Goal: Task Accomplishment & Management: Complete application form

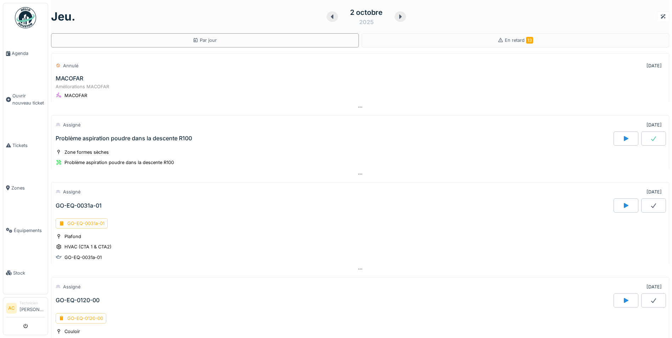
click at [25, 13] on img at bounding box center [25, 17] width 21 height 21
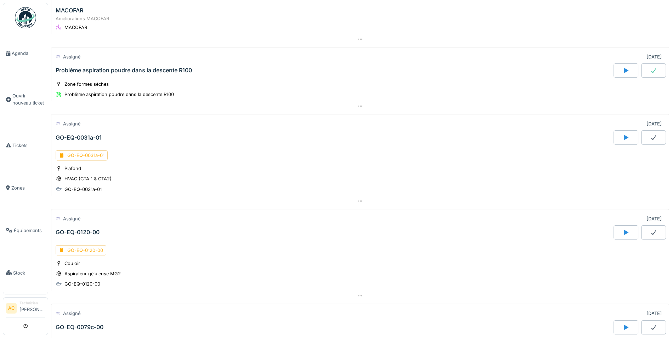
scroll to position [71, 0]
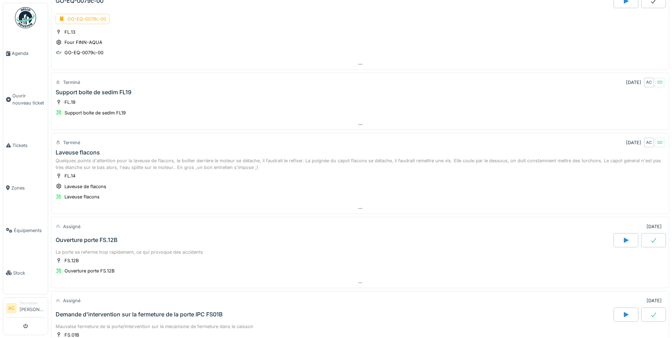
scroll to position [407, 0]
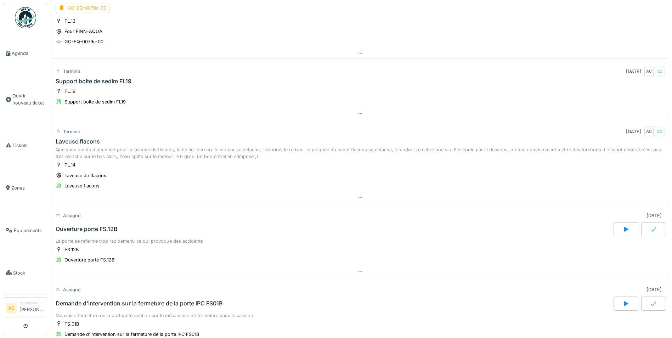
click at [87, 142] on div "Laveuse flacons" at bounding box center [78, 141] width 44 height 7
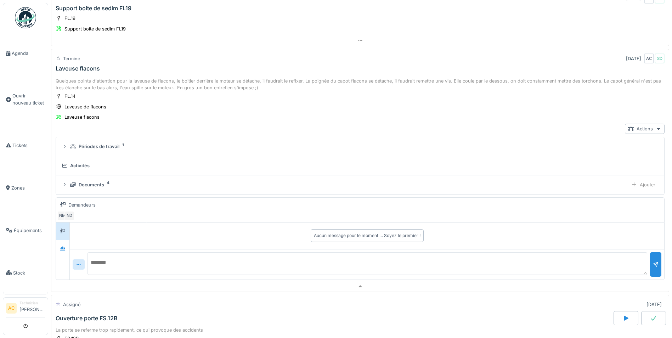
scroll to position [500, 0]
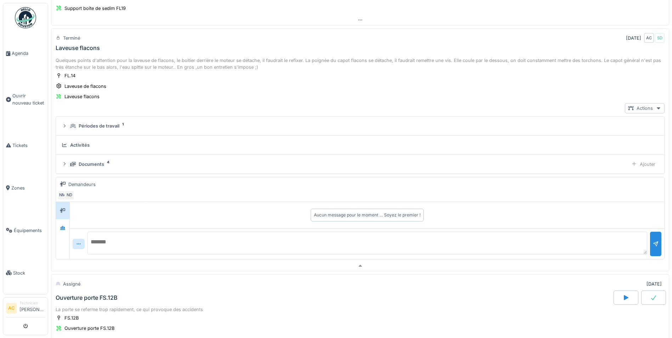
click at [656, 105] on div at bounding box center [659, 108] width 6 height 7
click at [614, 119] on div "Voir ticket Laveuse flacons" at bounding box center [597, 124] width 100 height 11
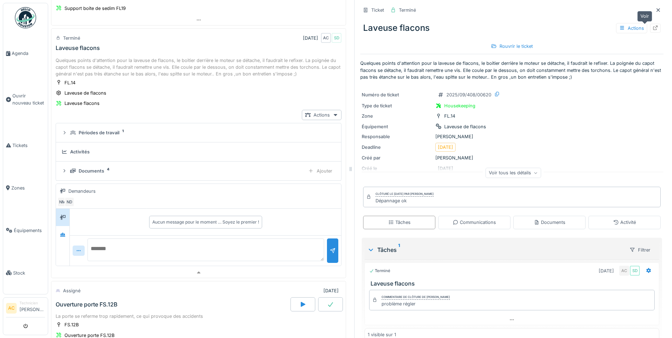
click at [653, 29] on icon at bounding box center [655, 28] width 5 height 5
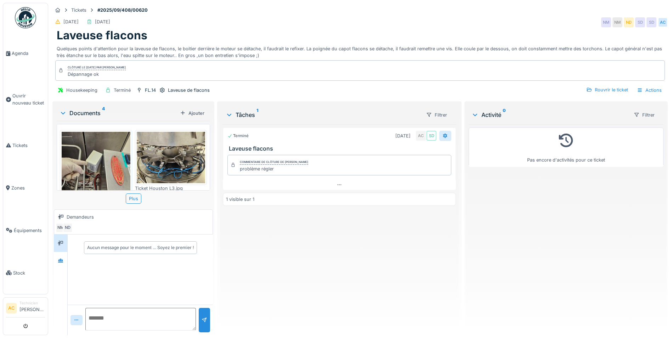
click at [443, 135] on icon at bounding box center [445, 135] width 5 height 5
click at [409, 224] on div "Terminé 31/10/2025 AC SD Laveuse flacons Commentaire de clôture de Achraf Chiha…" at bounding box center [339, 226] width 233 height 205
click at [443, 137] on icon at bounding box center [445, 135] width 5 height 5
click at [310, 265] on div "Terminé 31/10/2025 AC SD Laveuse flacons Commentaire de clôture de Achraf Chiha…" at bounding box center [339, 226] width 233 height 205
click at [27, 23] on img at bounding box center [25, 17] width 21 height 21
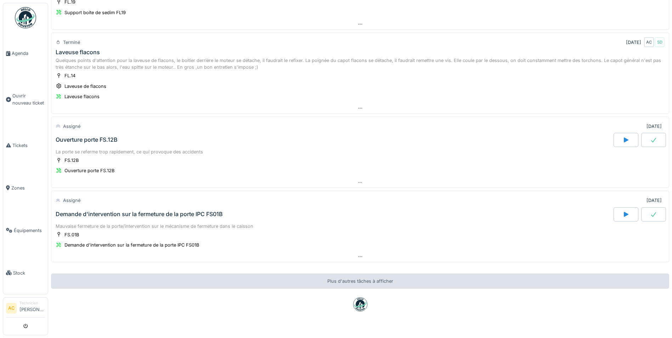
scroll to position [513, 0]
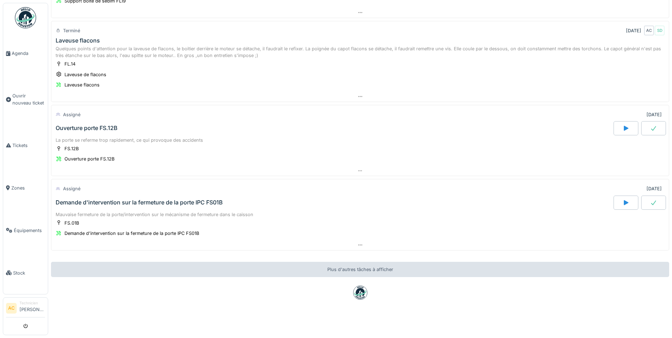
click at [641, 197] on div at bounding box center [653, 203] width 25 height 14
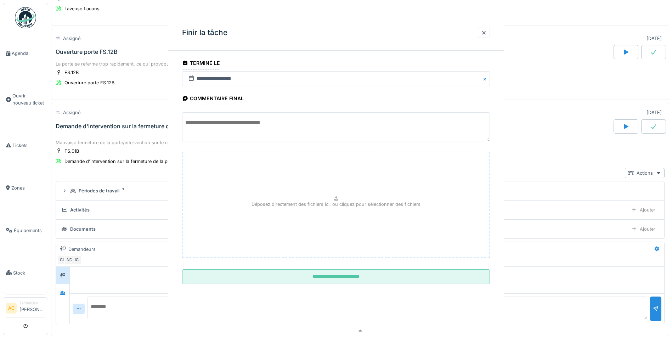
scroll to position [658, 0]
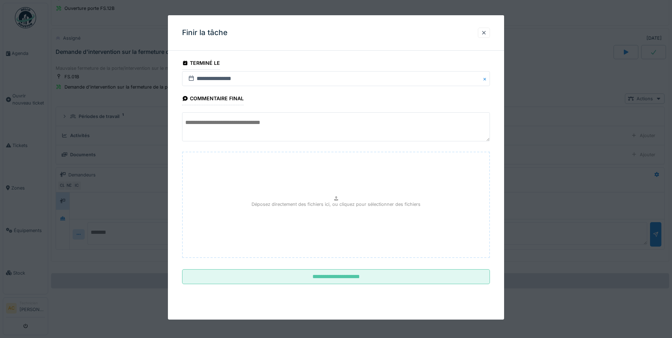
click at [223, 120] on textarea at bounding box center [336, 126] width 308 height 29
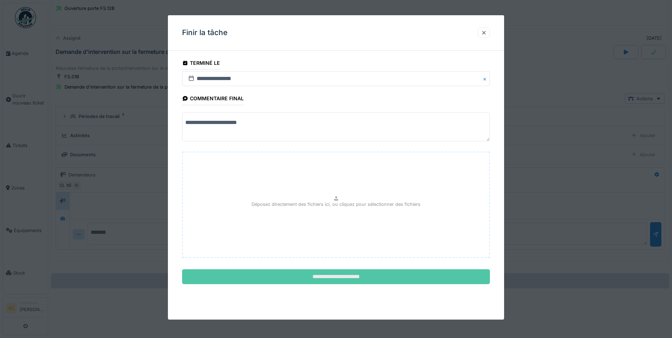
type textarea "**********"
click at [271, 278] on input "**********" at bounding box center [336, 276] width 308 height 15
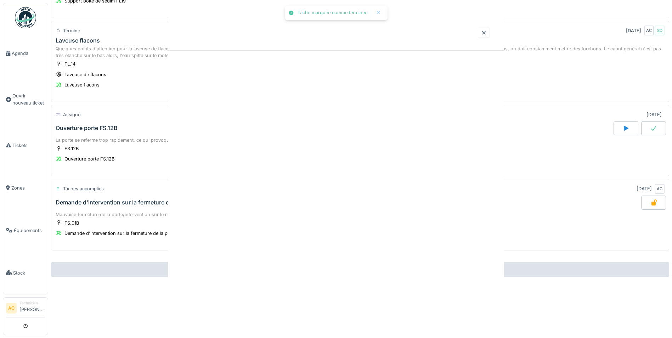
scroll to position [513, 0]
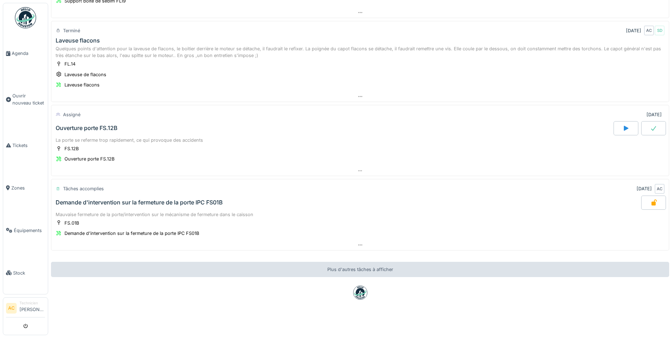
click at [651, 126] on icon at bounding box center [653, 128] width 5 height 5
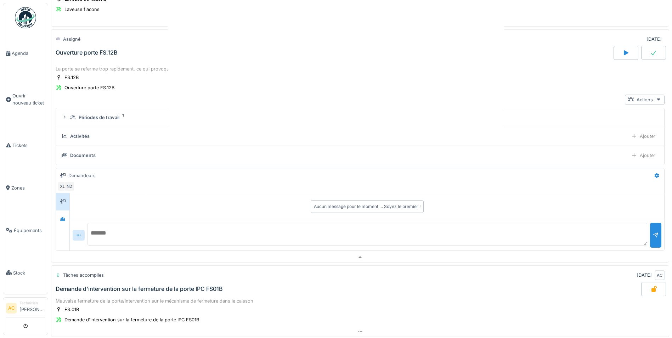
scroll to position [584, 0]
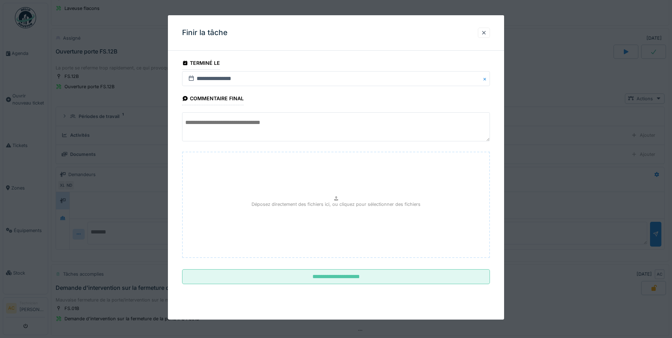
click at [231, 125] on textarea at bounding box center [336, 126] width 308 height 29
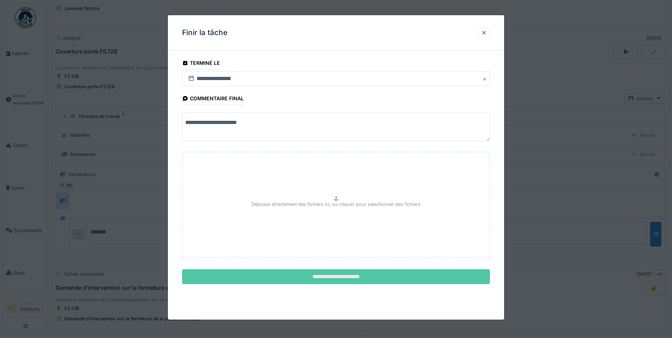
type textarea "**********"
click at [320, 278] on input "**********" at bounding box center [336, 276] width 308 height 15
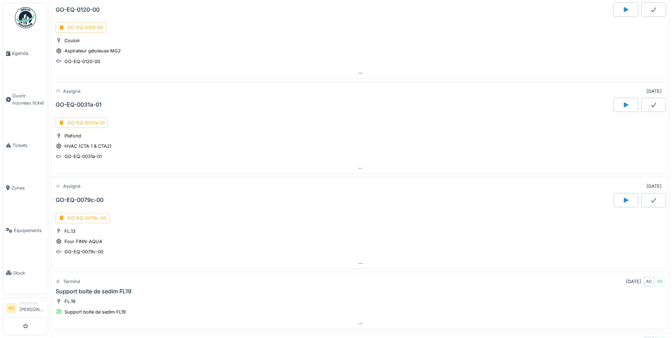
scroll to position [194, 0]
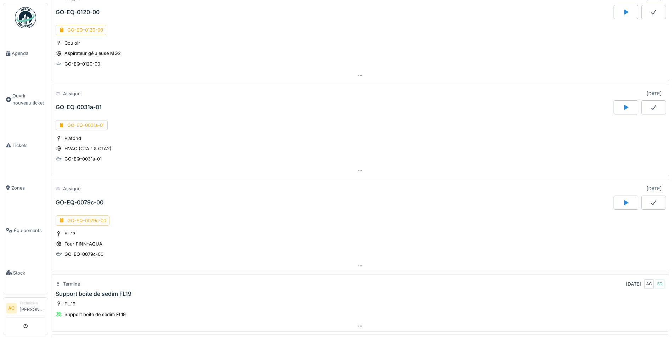
click at [87, 215] on div "GO-EQ-0079c-00" at bounding box center [83, 220] width 54 height 10
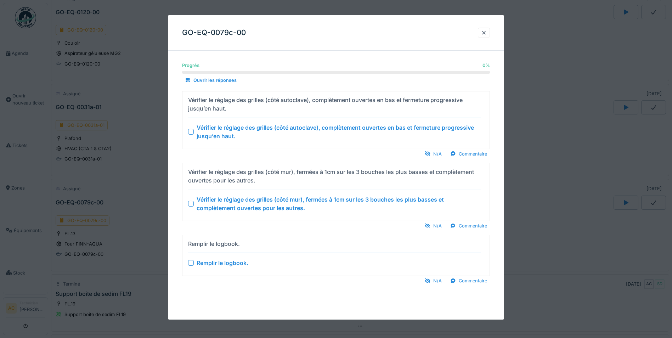
click at [550, 67] on div at bounding box center [336, 169] width 672 height 338
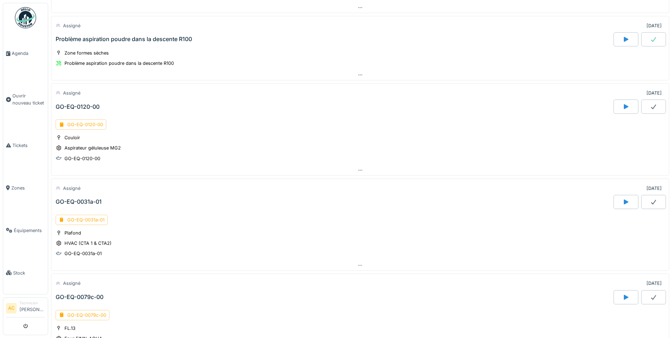
scroll to position [88, 0]
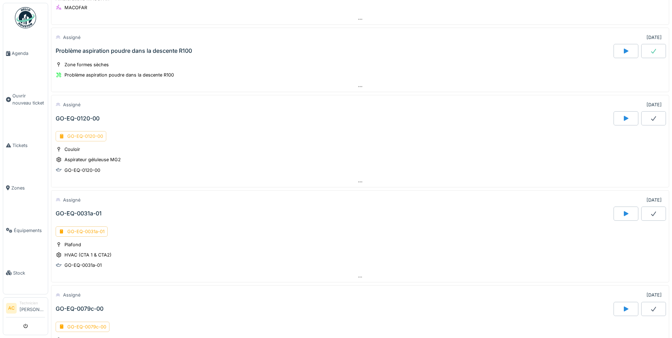
click at [81, 131] on div "GO-EQ-0120-00" at bounding box center [81, 136] width 51 height 10
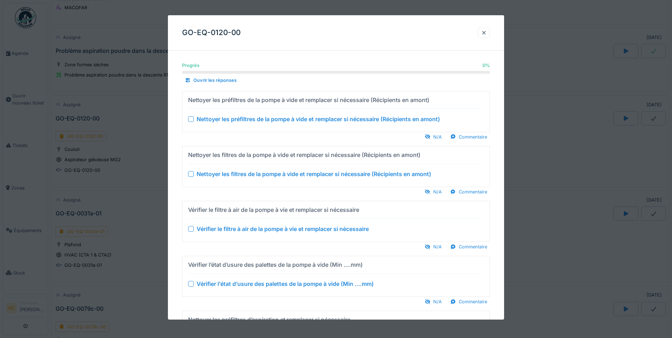
click at [190, 117] on div at bounding box center [191, 119] width 6 height 6
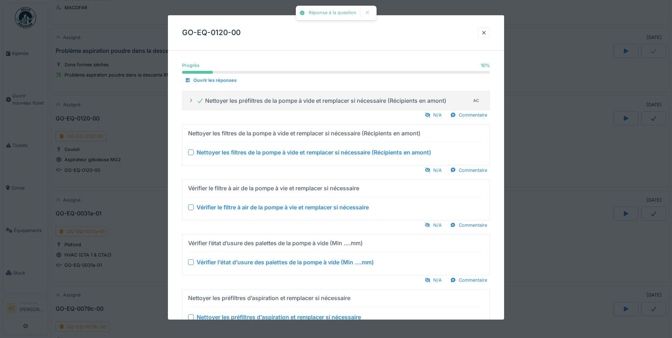
click at [191, 153] on div at bounding box center [191, 152] width 6 height 6
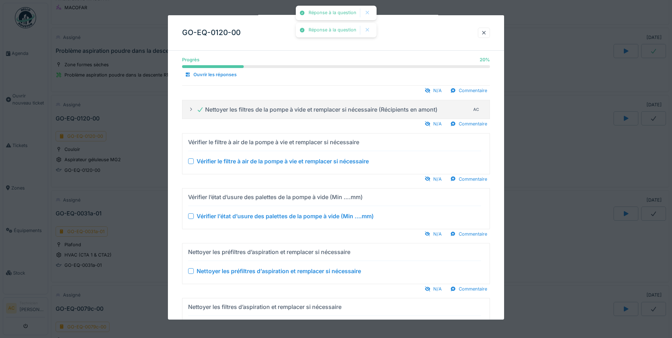
scroll to position [71, 0]
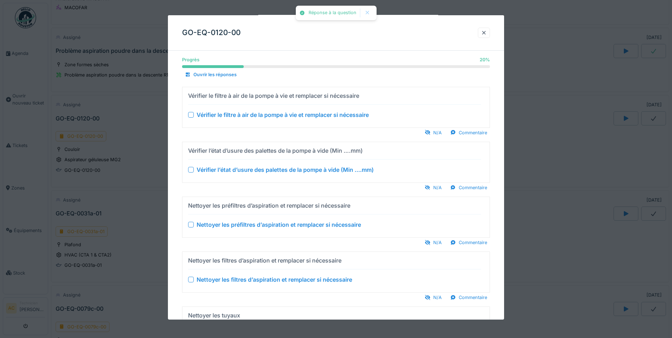
click at [190, 115] on div at bounding box center [191, 115] width 6 height 6
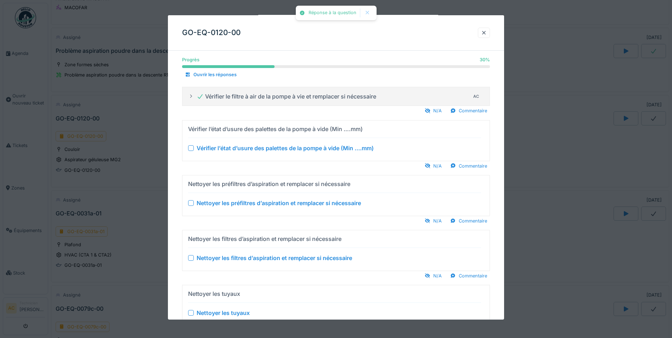
click at [189, 149] on div at bounding box center [191, 148] width 6 height 6
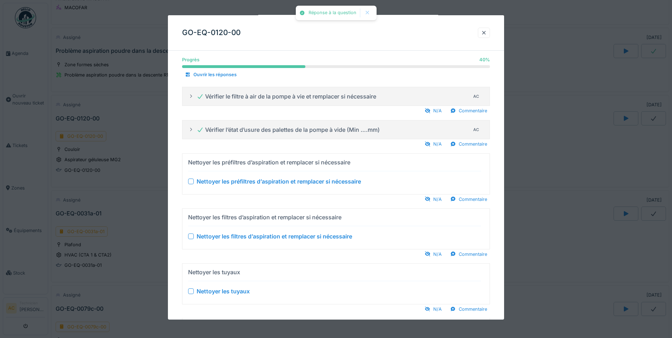
click at [189, 182] on div at bounding box center [191, 181] width 6 height 6
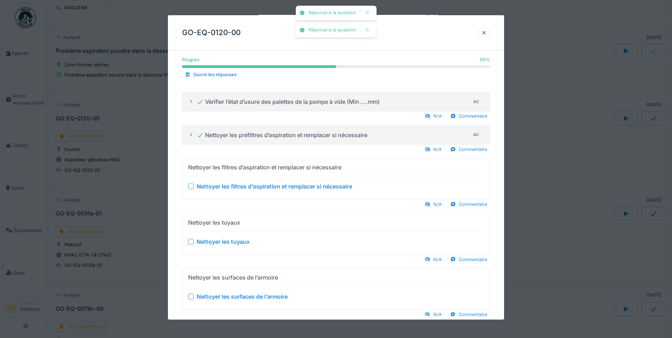
scroll to position [142, 0]
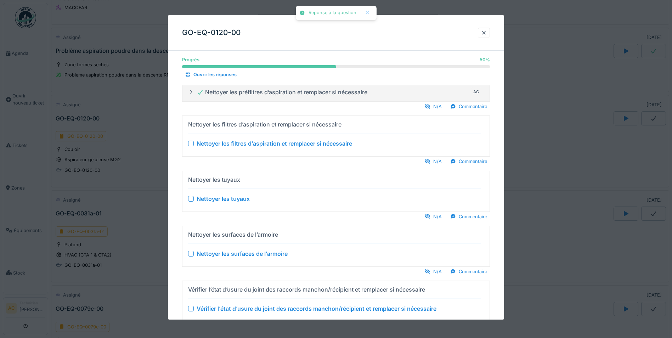
click at [191, 143] on div at bounding box center [191, 144] width 6 height 6
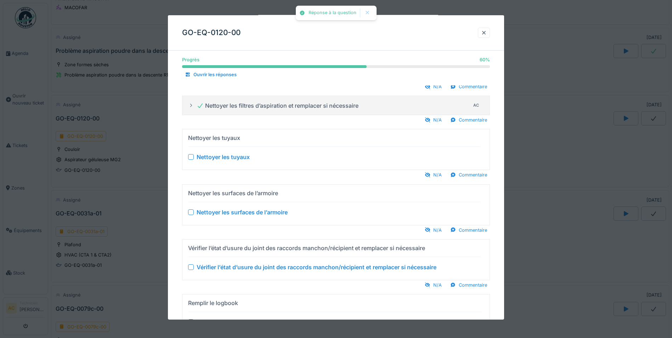
scroll to position [205, 0]
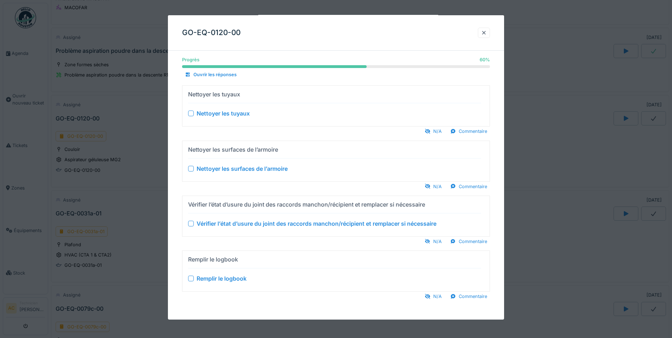
click at [192, 115] on div at bounding box center [191, 114] width 6 height 6
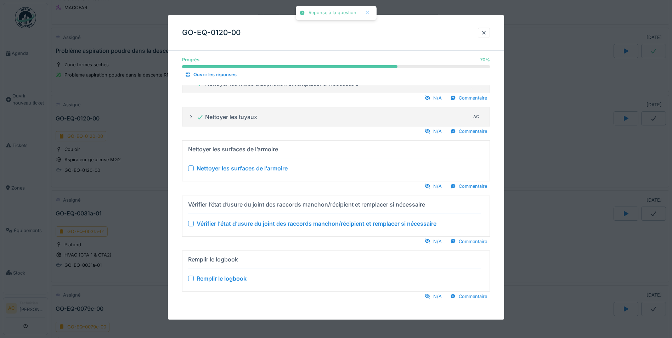
scroll to position [183, 0]
click at [192, 166] on div at bounding box center [191, 168] width 6 height 6
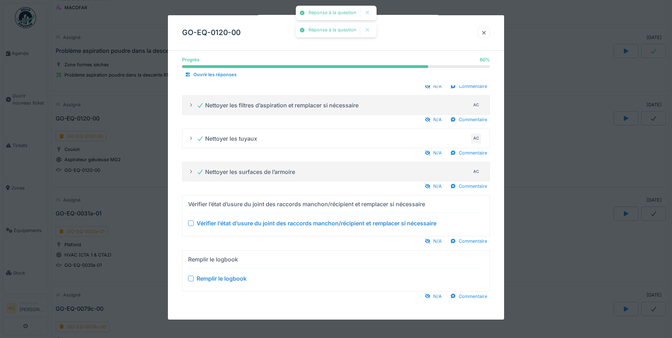
scroll to position [162, 0]
click at [191, 224] on div at bounding box center [191, 223] width 6 height 6
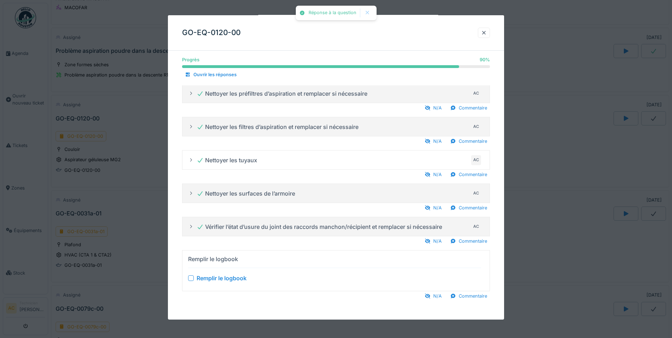
scroll to position [140, 0]
click at [135, 185] on div at bounding box center [336, 169] width 672 height 338
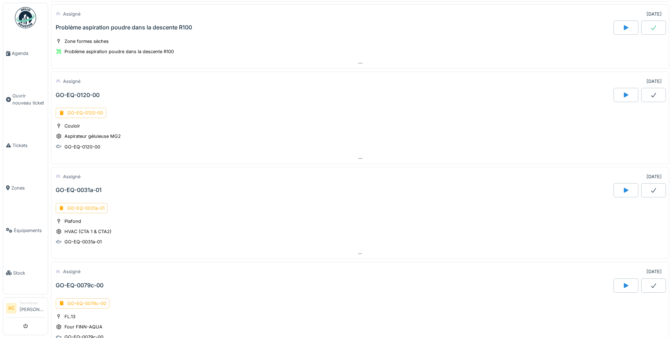
scroll to position [123, 0]
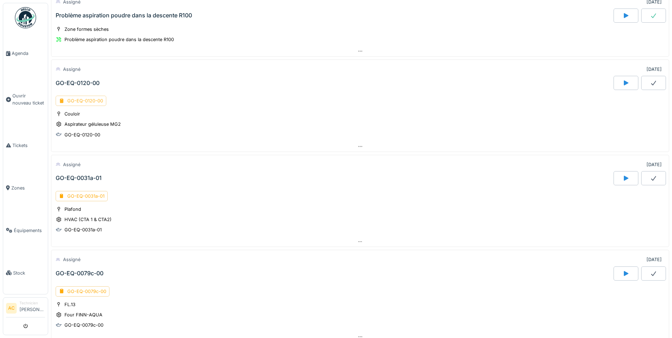
click at [79, 96] on div "GO-EQ-0120-00" at bounding box center [81, 101] width 51 height 10
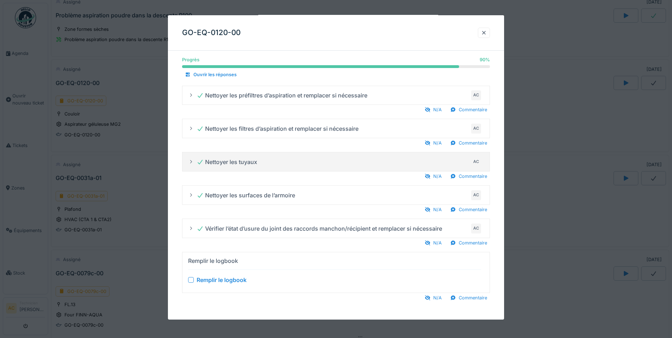
scroll to position [140, 0]
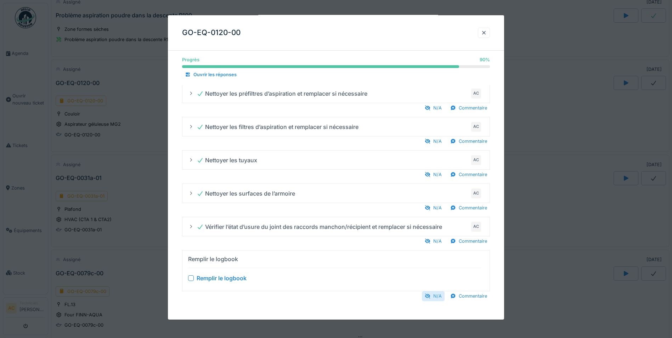
click at [438, 297] on div "N/A" at bounding box center [433, 296] width 23 height 10
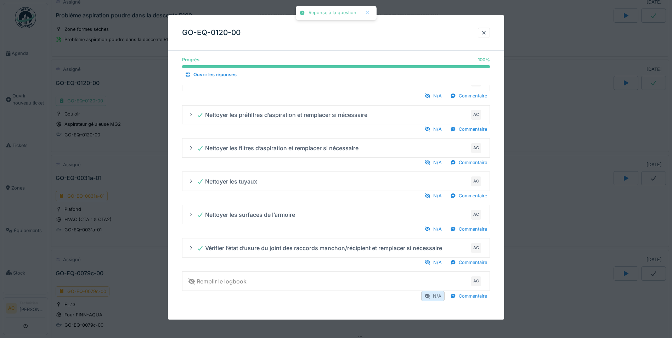
click at [433, 295] on div "N/A" at bounding box center [432, 296] width 23 height 10
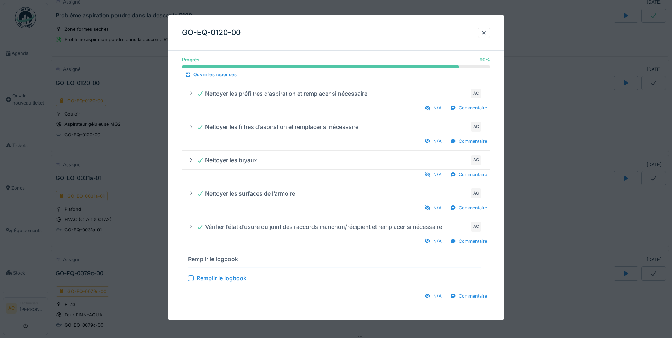
click at [528, 278] on div at bounding box center [336, 169] width 672 height 338
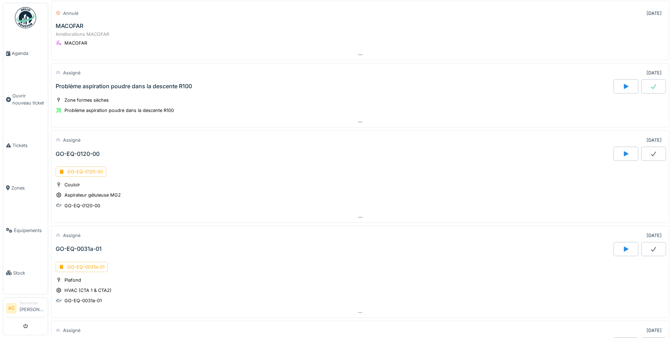
scroll to position [88, 0]
